Goal: Information Seeking & Learning: Learn about a topic

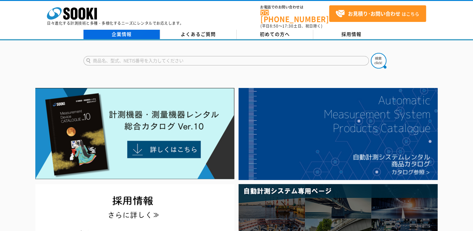
click at [120, 30] on link "企業情報" at bounding box center [122, 34] width 77 height 9
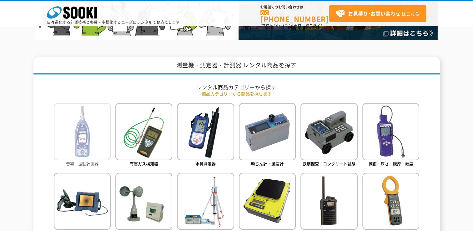
scroll to position [282, 0]
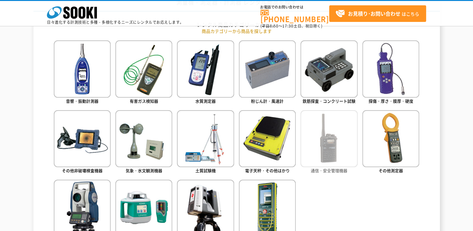
click at [322, 146] on img at bounding box center [329, 138] width 57 height 57
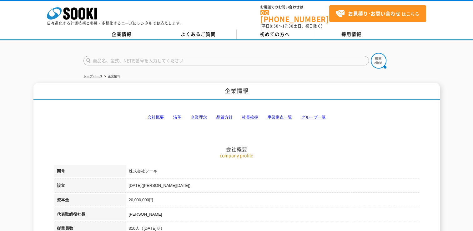
click at [274, 115] on link "事業拠点一覧" at bounding box center [280, 117] width 24 height 5
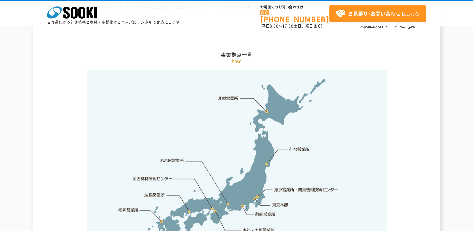
scroll to position [1287, 0]
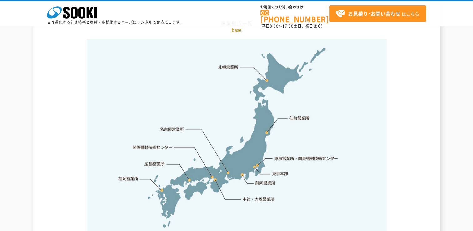
click at [134, 176] on link "福岡営業所" at bounding box center [128, 179] width 20 height 6
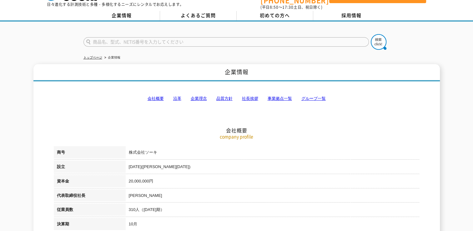
scroll to position [0, 0]
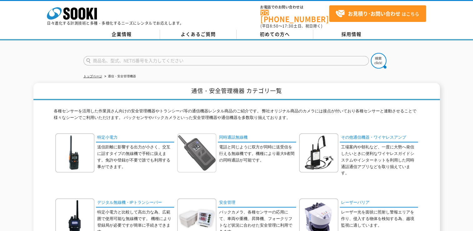
scroll to position [63, 0]
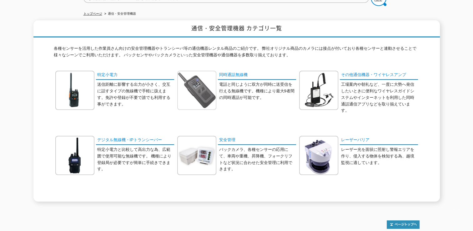
click at [194, 83] on img at bounding box center [196, 90] width 39 height 39
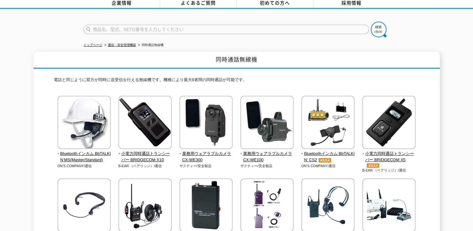
scroll to position [63, 0]
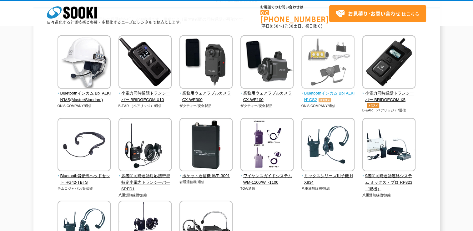
click at [321, 92] on span "Bluetoothインカム BbTALKIN‘ CS2" at bounding box center [329, 96] width 54 height 13
click at [311, 92] on span "Bluetoothインカム BbTALKIN‘ CS2" at bounding box center [329, 96] width 54 height 13
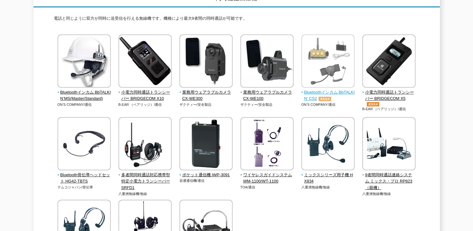
scroll to position [0, 0]
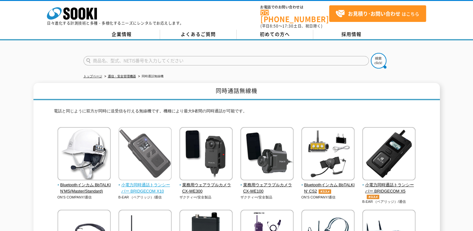
click at [128, 182] on span "小電力同時通話トランシーバー BRIDGECOM X10" at bounding box center [146, 188] width 54 height 13
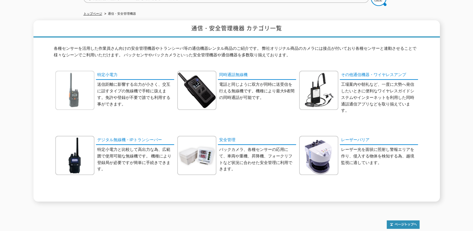
click at [81, 83] on img at bounding box center [74, 90] width 39 height 39
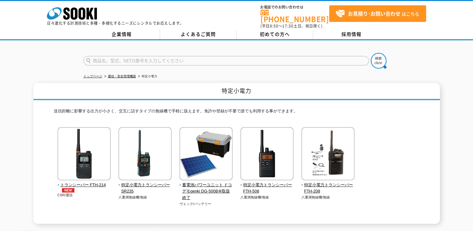
scroll to position [63, 0]
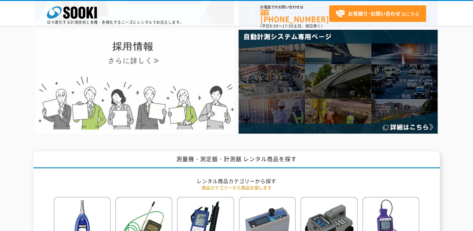
scroll to position [250, 0]
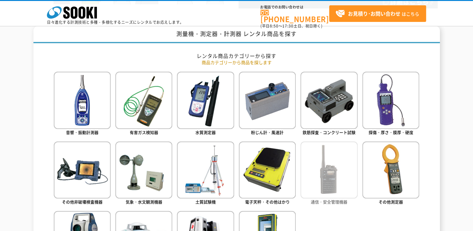
click at [313, 166] on img at bounding box center [329, 169] width 57 height 57
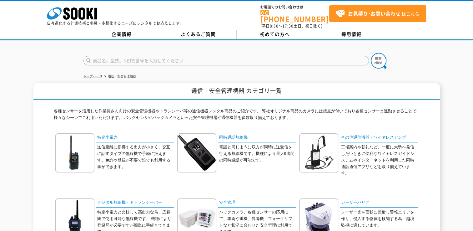
scroll to position [63, 0]
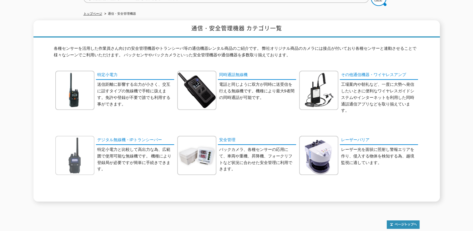
click at [78, 139] on img at bounding box center [74, 155] width 39 height 39
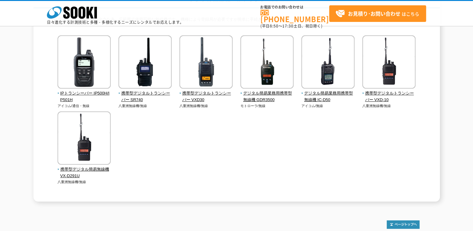
scroll to position [31, 0]
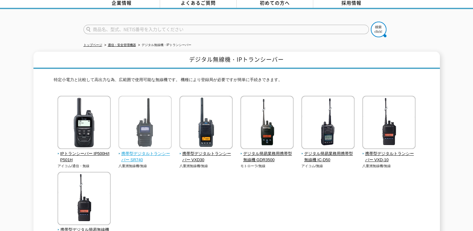
click at [141, 134] on img at bounding box center [145, 123] width 53 height 55
